Goal: Information Seeking & Learning: Learn about a topic

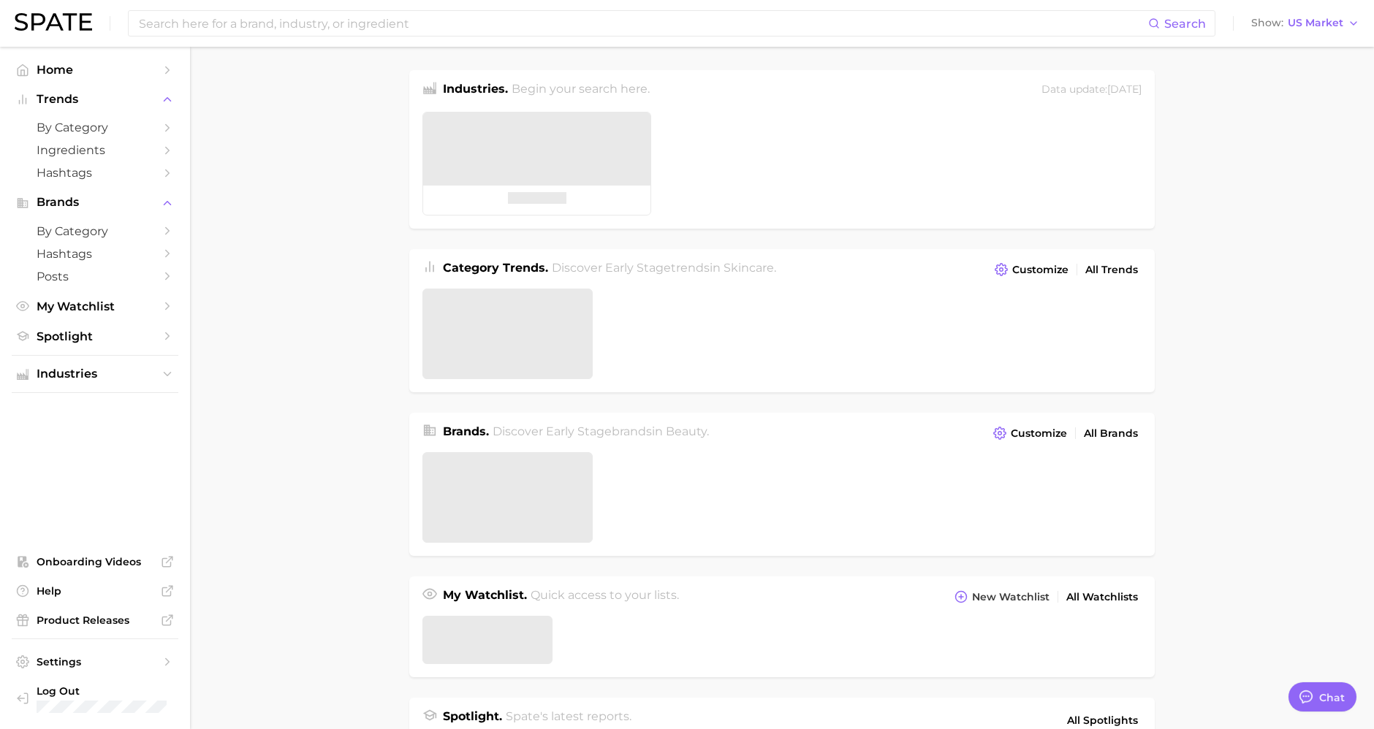
type textarea "x"
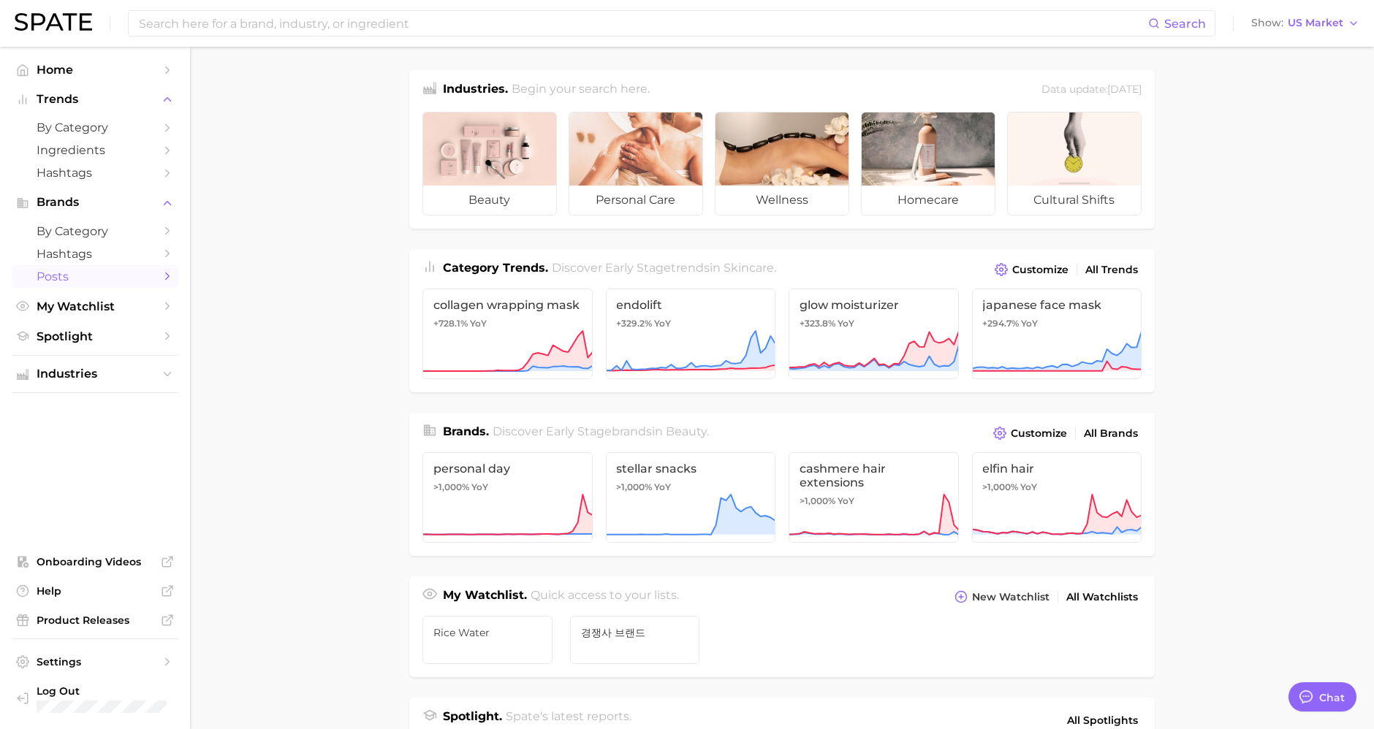
click at [107, 276] on span "Posts" at bounding box center [95, 277] width 117 height 14
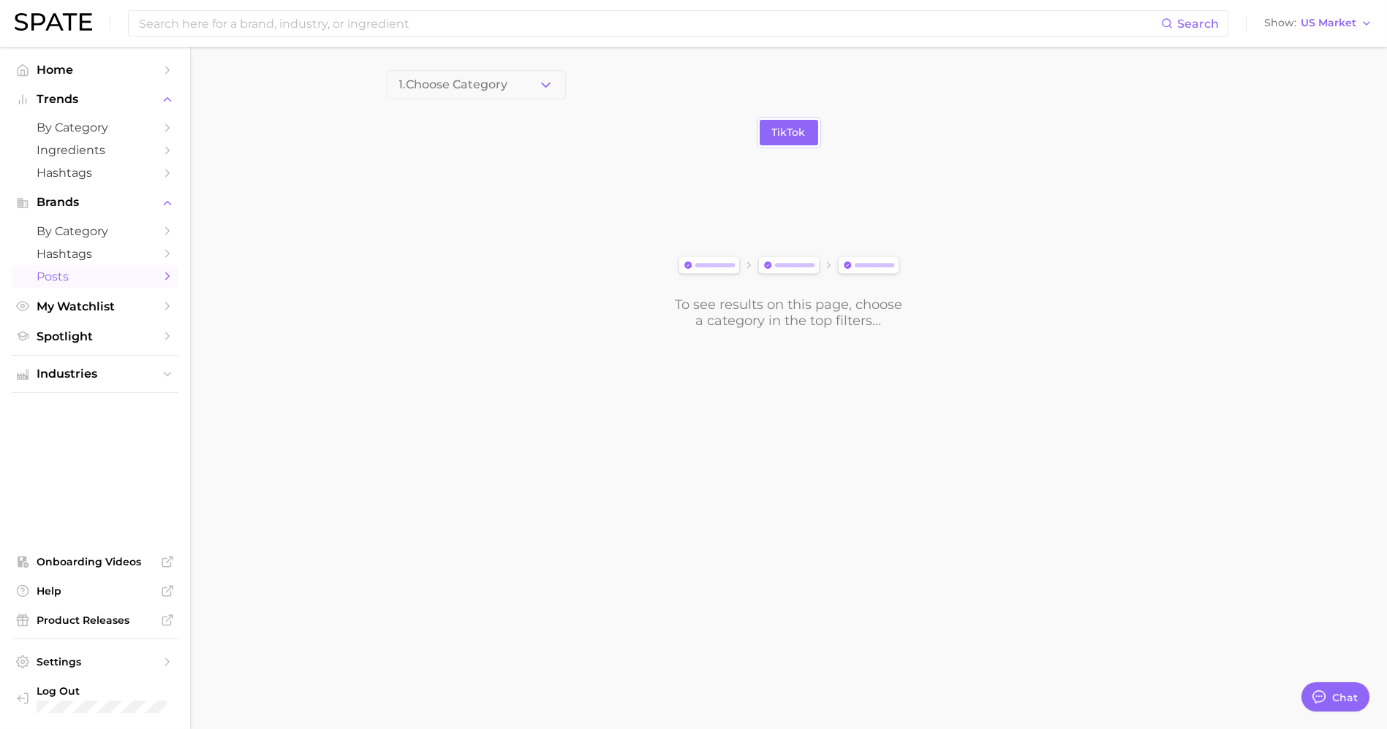
click at [447, 105] on div "1. Choose Category TikTok To see results on this page, choose a category in the…" at bounding box center [789, 199] width 804 height 259
click at [452, 101] on div "1. Choose Category TikTok To see results on this page, choose a category in the…" at bounding box center [789, 199] width 804 height 259
click at [474, 86] on span "1. Choose Category" at bounding box center [453, 84] width 109 height 13
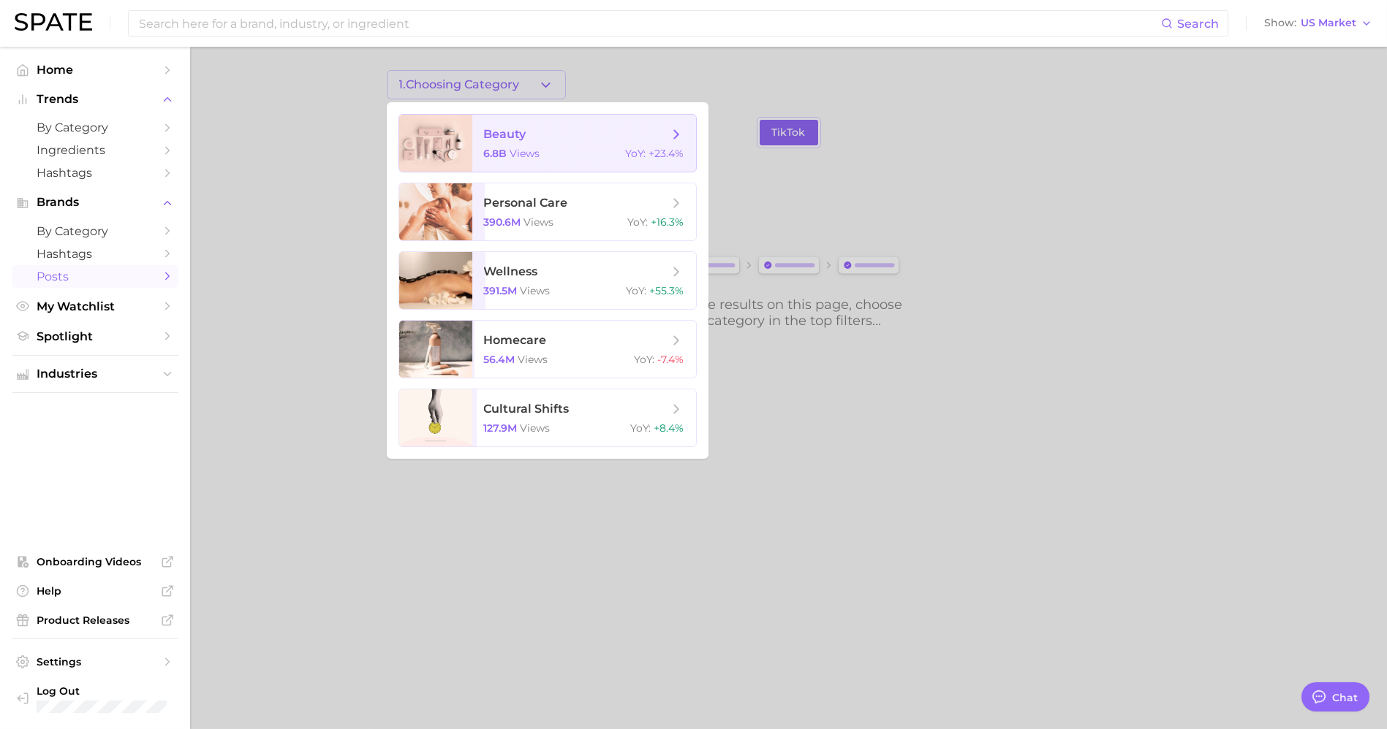
click at [502, 115] on span "beauty 6.8b views YoY : +23.4%" at bounding box center [584, 143] width 224 height 57
